Goal: Task Accomplishment & Management: Use online tool/utility

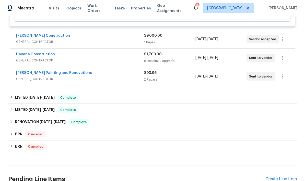
scroll to position [200, 0]
click at [128, 61] on span "GENERAL_CONTRACTOR" at bounding box center [80, 60] width 128 height 5
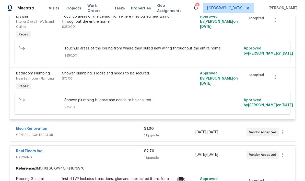
scroll to position [415, 0]
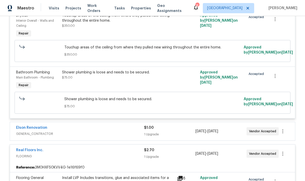
click at [145, 86] on div "Shower plumbing is loose and needs to be secured. $75.00" at bounding box center [117, 79] width 115 height 23
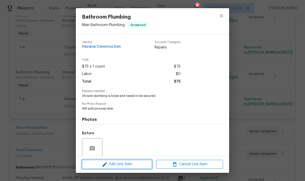
click at [127, 166] on span "Edit Line Item" at bounding box center [116, 164] width 67 height 6
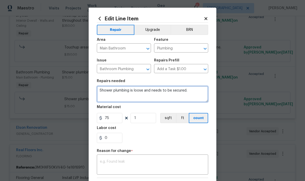
click at [192, 87] on textarea "Shower plumbing is loose and needs to be secured." at bounding box center [152, 94] width 111 height 16
click at [202, 91] on textarea "Shower plumbing is loose and needs to be secured." at bounding box center [152, 94] width 111 height 16
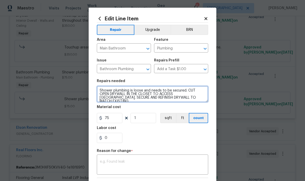
type textarea "Shower plumbing is loose and needs to be secured. CUT OPEN DRYWALL IN THE CLOSE…"
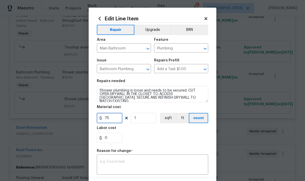
click at [112, 123] on input "75" at bounding box center [110, 118] width 26 height 10
type input "300"
click at [156, 135] on div "0" at bounding box center [152, 138] width 111 height 10
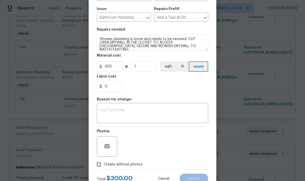
scroll to position [52, 0]
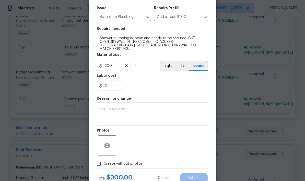
click at [140, 116] on textarea at bounding box center [152, 113] width 105 height 11
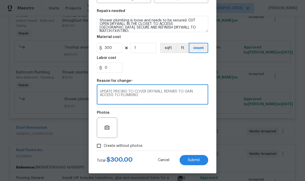
scroll to position [71, 0]
type textarea "UPDATE PRICING TO COVER DRYWALL REPAIRS TO GAIN ACCESS TO PLUMBING"
click at [183, 68] on div "0" at bounding box center [152, 68] width 111 height 10
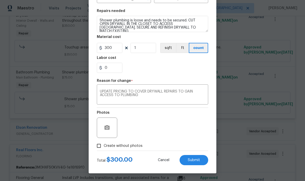
scroll to position [18, 0]
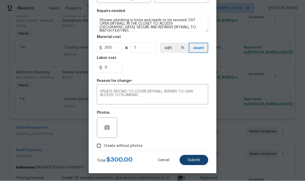
click at [193, 161] on span "Submit" at bounding box center [193, 160] width 12 height 4
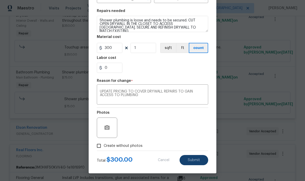
type textarea "Shower plumbing is loose and needs to be secured."
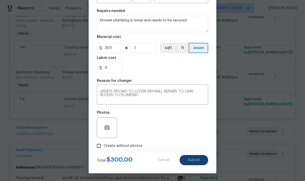
type input "75"
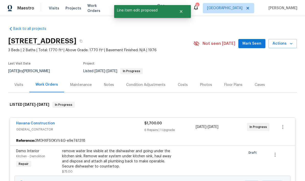
scroll to position [0, 0]
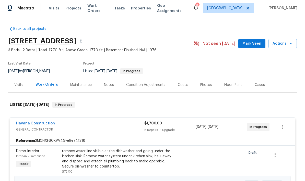
click at [251, 41] on span "Mark Seen" at bounding box center [251, 44] width 19 height 6
click at [109, 77] on div "Notes" at bounding box center [109, 84] width 22 height 15
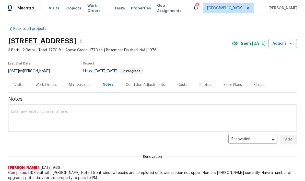
click at [96, 114] on textarea at bounding box center [152, 119] width 282 height 18
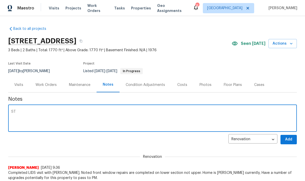
type textarea "S"
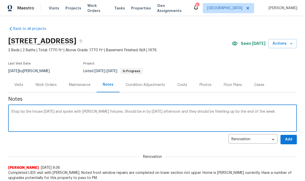
type textarea "Stop by the house [DATE] and spoke with [PERSON_NAME] fixtures. Should be in by…"
click at [289, 141] on span "Add" at bounding box center [288, 139] width 8 height 6
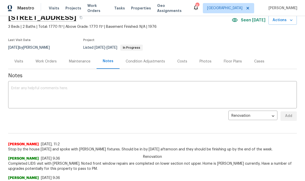
scroll to position [24, 0]
click at [114, 151] on span "Stop by the house [DATE] and spoke with [PERSON_NAME] fixtures. Should be in by…" at bounding box center [152, 149] width 288 height 5
click at [122, 152] on div "[PERSON_NAME] [DATE] 9:36 Completed LIDS visit with [PERSON_NAME]. Noted front …" at bounding box center [152, 161] width 288 height 19
click at [155, 133] on div "Renovation [PERSON_NAME] [DATE], 11:2 Stop by the house [DATE] and spoke with […" at bounding box center [152, 138] width 288 height 27
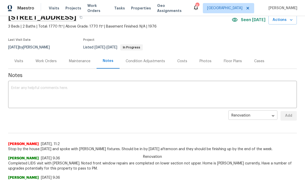
click at [273, 117] on body "Maestro Visits Projects Work Orders Tasks Properties Geo Assignments 8 [GEOGRAP…" at bounding box center [152, 90] width 305 height 181
click at [289, 135] on div at bounding box center [152, 90] width 305 height 181
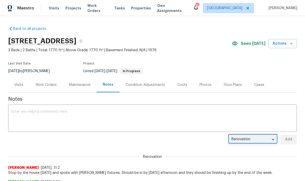
scroll to position [0, 0]
